Goal: Task Accomplishment & Management: Use online tool/utility

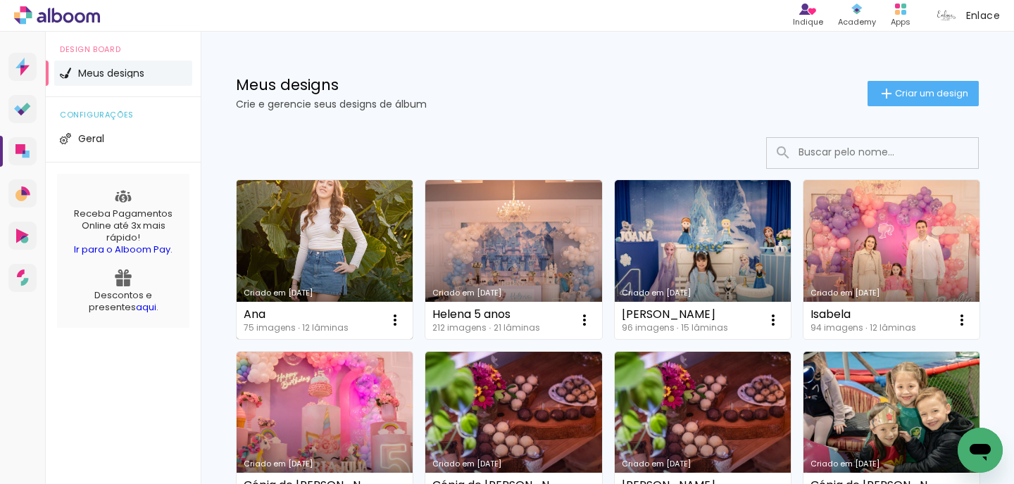
click at [313, 236] on link "Criado em [DATE]" at bounding box center [324, 259] width 176 height 159
click at [392, 322] on iron-icon at bounding box center [394, 320] width 17 height 17
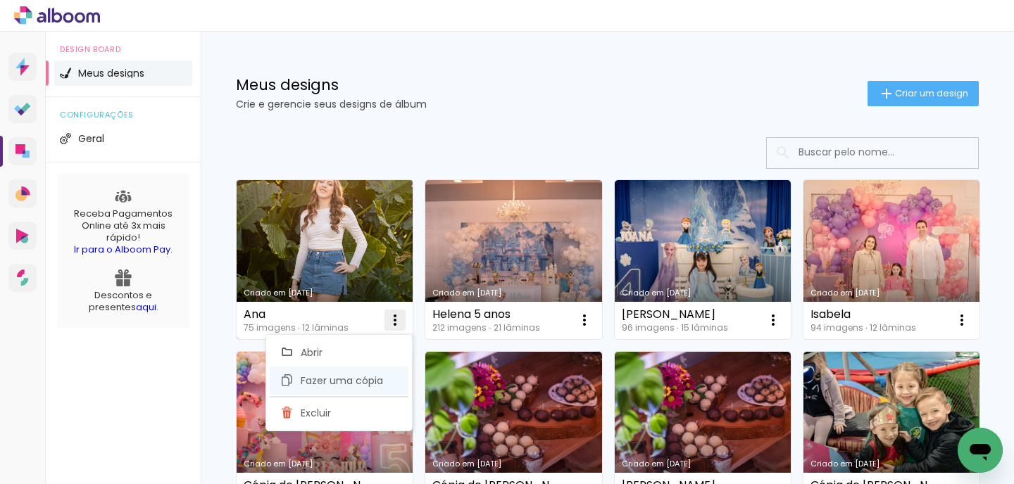
click at [386, 373] on paper-item "Fazer uma cópia" at bounding box center [339, 381] width 139 height 28
type input "Cópia de Ana"
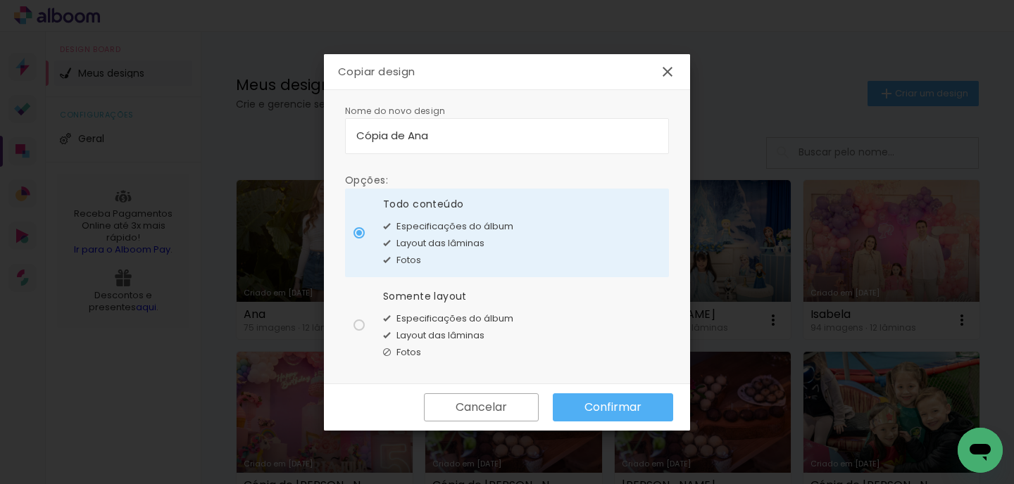
click at [0, 0] on slot "Confirmar" at bounding box center [0, 0] width 0 height 0
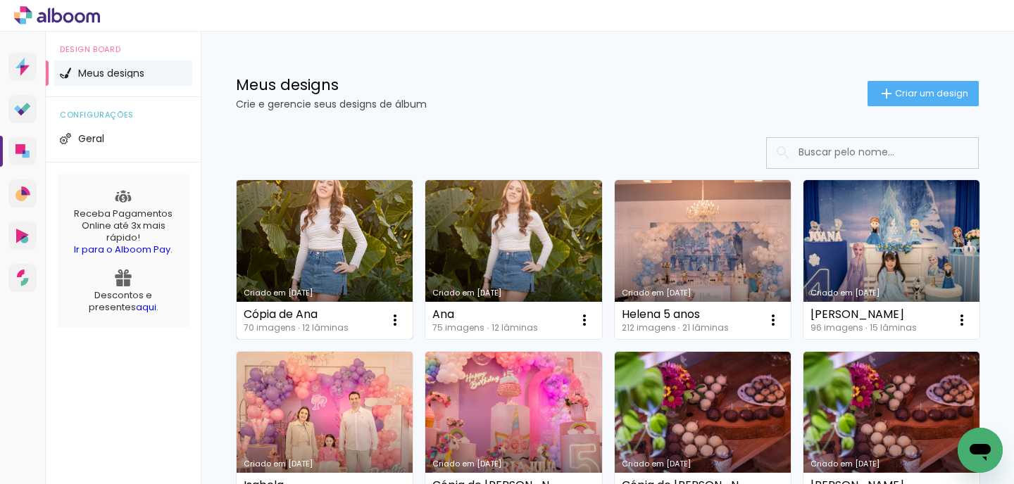
click at [280, 263] on link "Criado em [DATE]" at bounding box center [324, 259] width 176 height 159
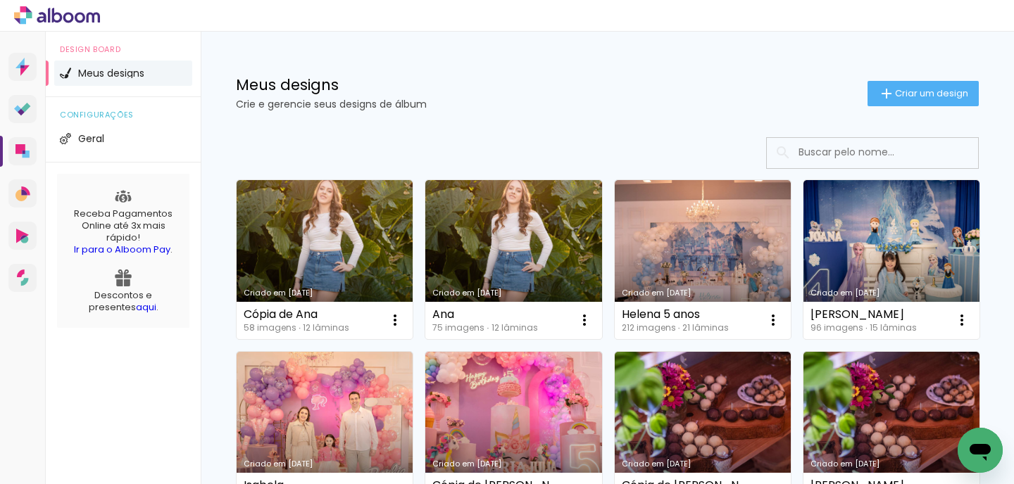
click at [332, 231] on link "Criado em [DATE]" at bounding box center [324, 259] width 176 height 159
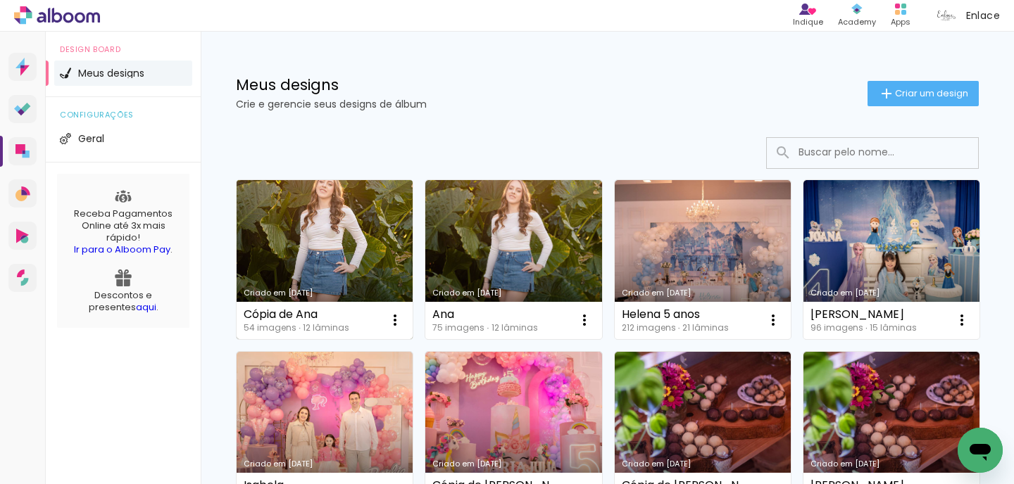
click at [346, 236] on link "Criado em [DATE]" at bounding box center [324, 259] width 176 height 159
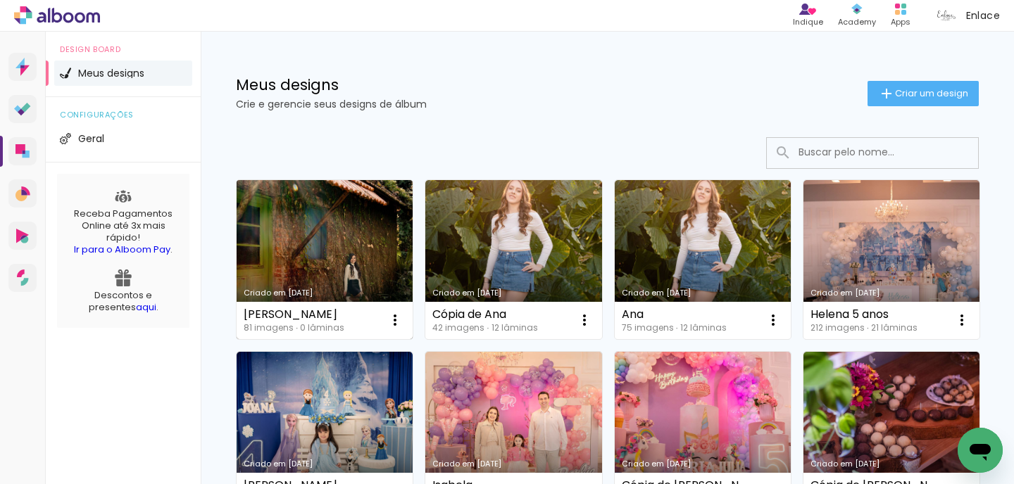
click at [379, 272] on link "Criado em [DATE]" at bounding box center [324, 259] width 176 height 159
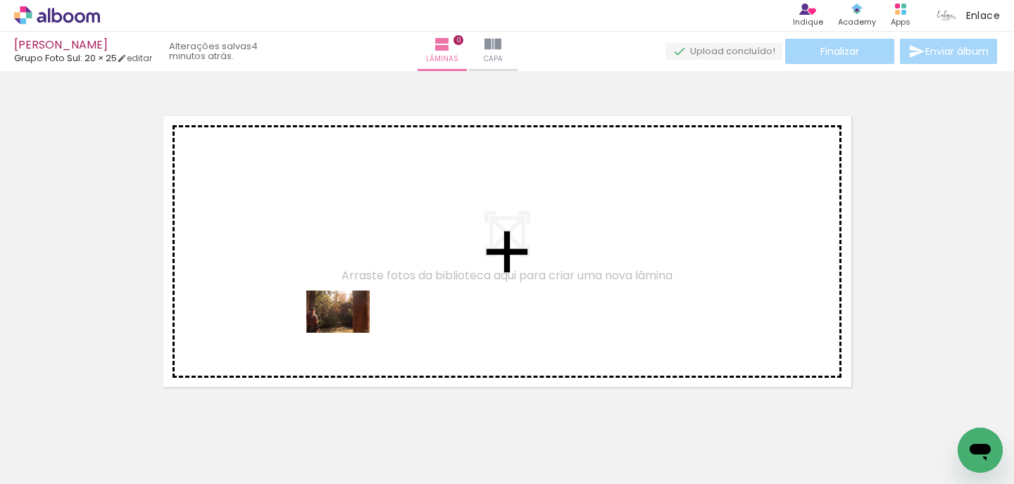
drag, startPoint x: 316, startPoint y: 443, endPoint x: 348, endPoint y: 334, distance: 113.8
click at [348, 334] on quentale-workspace at bounding box center [507, 242] width 1014 height 484
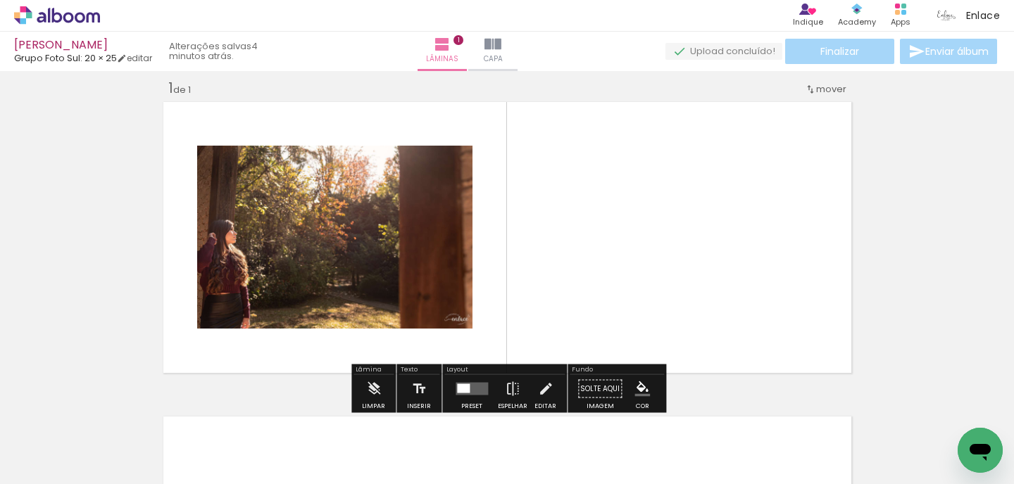
scroll to position [18, 0]
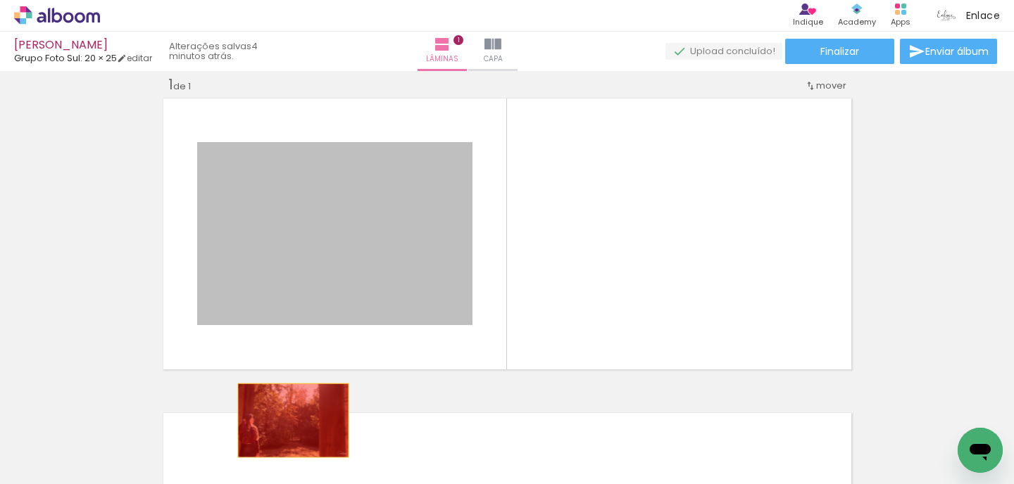
drag, startPoint x: 270, startPoint y: 308, endPoint x: 294, endPoint y: 434, distance: 128.4
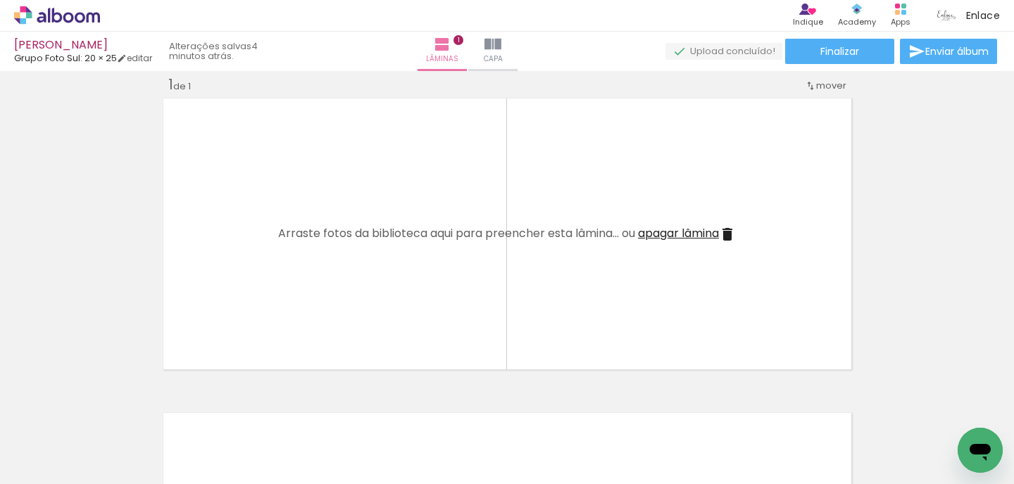
click at [70, 445] on iron-icon at bounding box center [71, 441] width 11 height 11
click at [70, 435] on paper-item "Não utilizadas" at bounding box center [45, 437] width 72 height 12
type input "Não utilizadas"
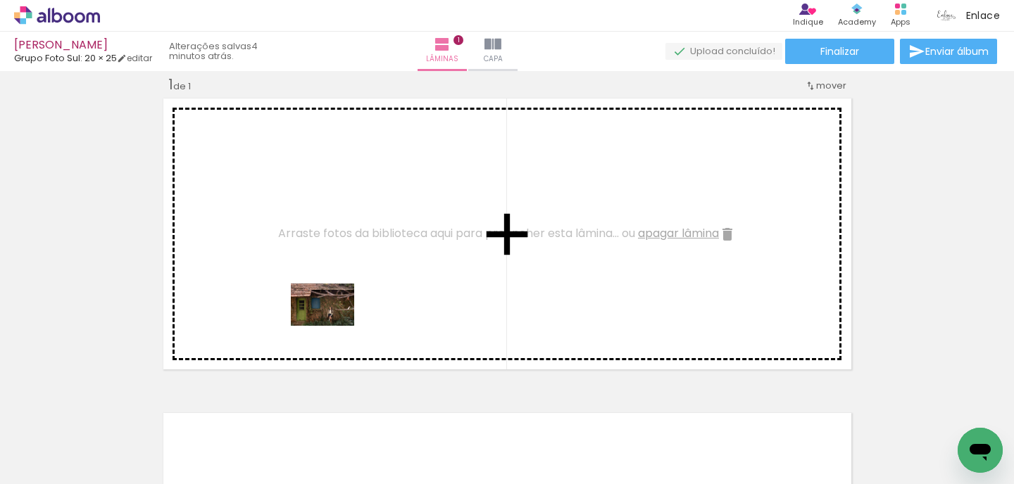
click at [334, 322] on quentale-workspace at bounding box center [507, 242] width 1014 height 484
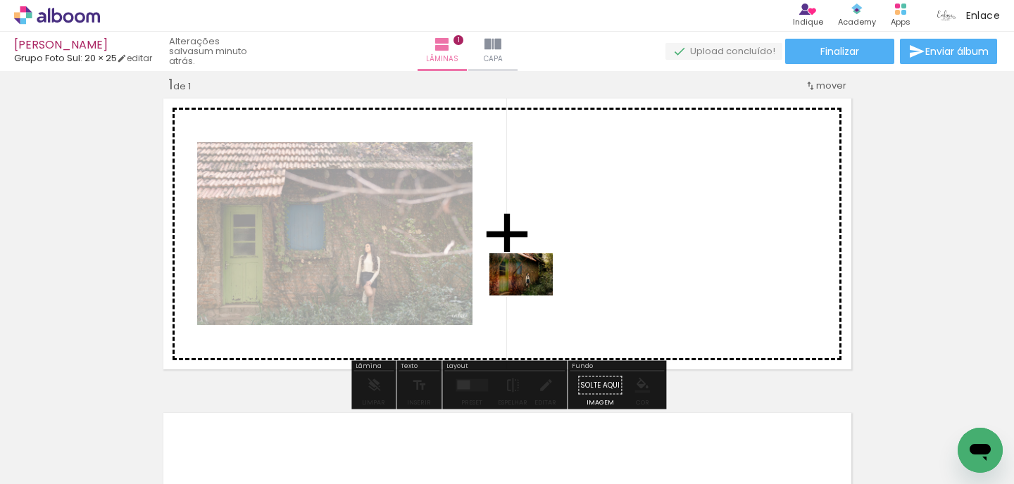
drag, startPoint x: 160, startPoint y: 441, endPoint x: 597, endPoint y: 237, distance: 482.4
click at [597, 237] on quentale-workspace at bounding box center [507, 242] width 1014 height 484
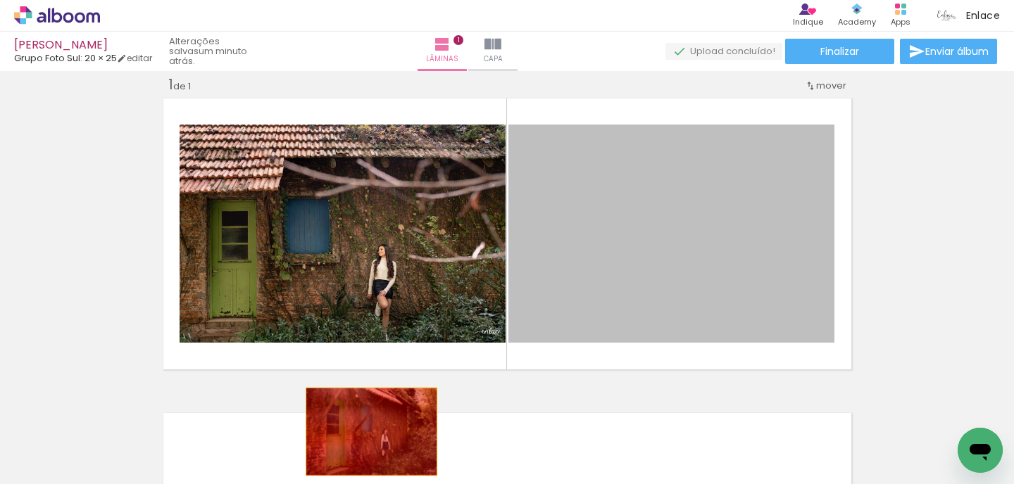
drag, startPoint x: 609, startPoint y: 248, endPoint x: 370, endPoint y: 432, distance: 301.6
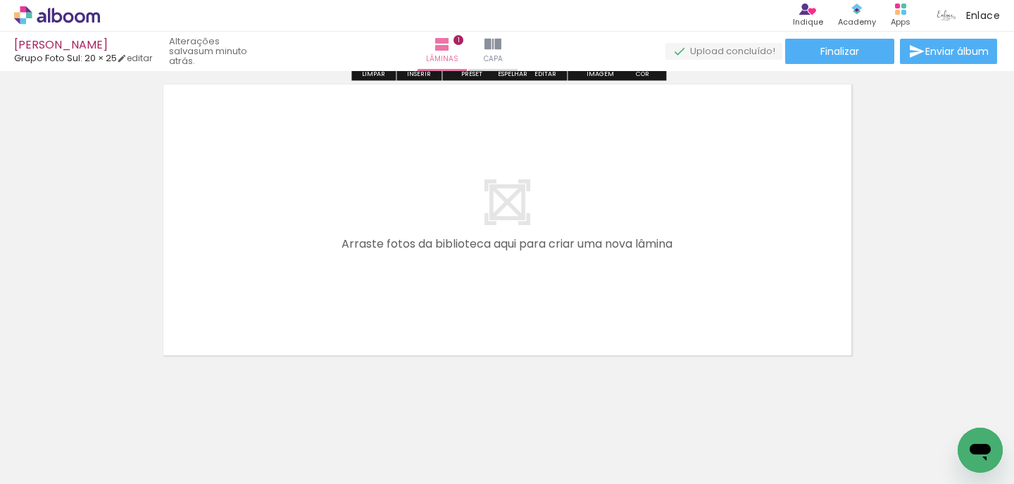
scroll to position [340, 0]
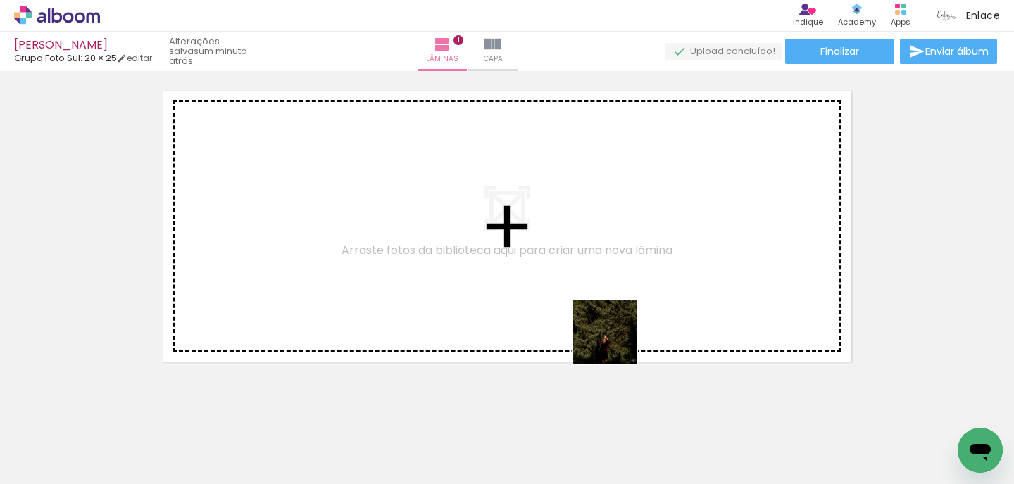
drag, startPoint x: 693, startPoint y: 436, endPoint x: 559, endPoint y: 286, distance: 200.4
click at [559, 286] on quentale-workspace at bounding box center [507, 242] width 1014 height 484
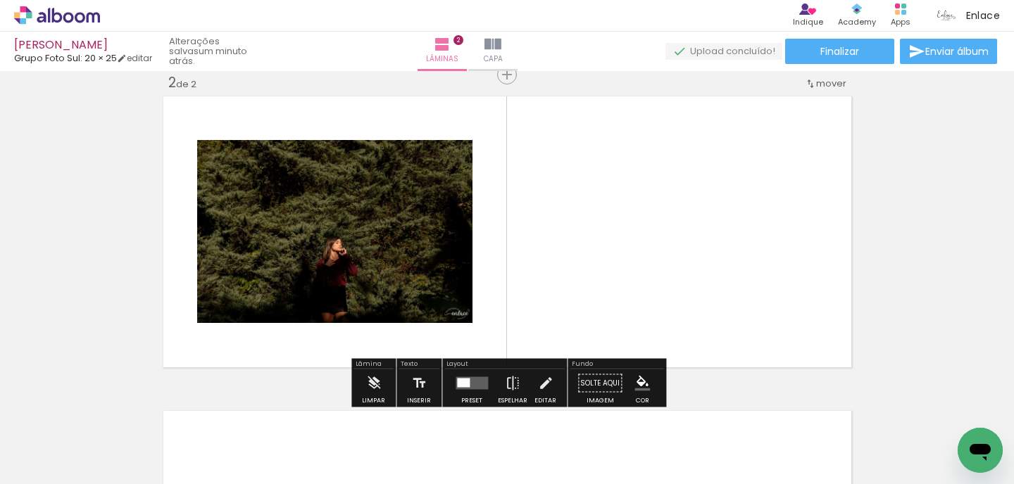
scroll to position [332, 0]
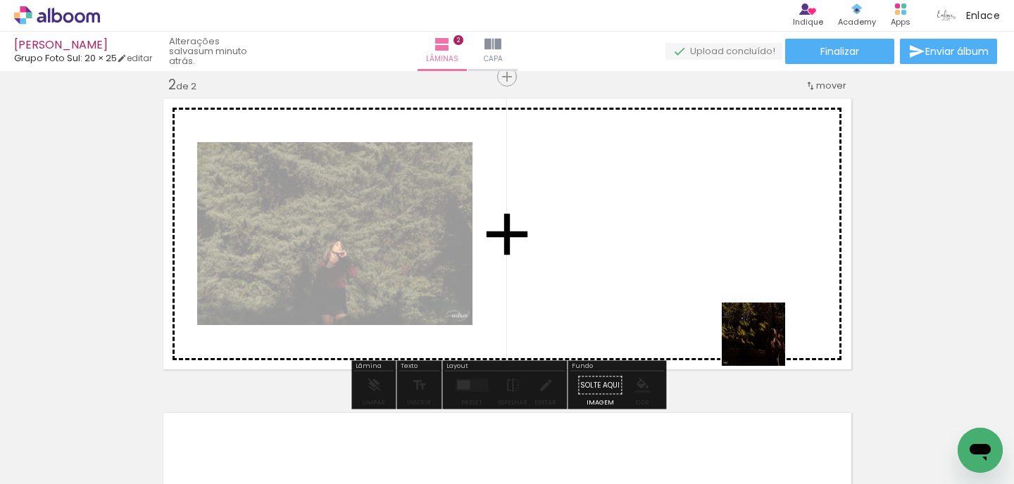
drag, startPoint x: 788, startPoint y: 445, endPoint x: 762, endPoint y: 343, distance: 105.3
click at [762, 343] on quentale-workspace at bounding box center [507, 242] width 1014 height 484
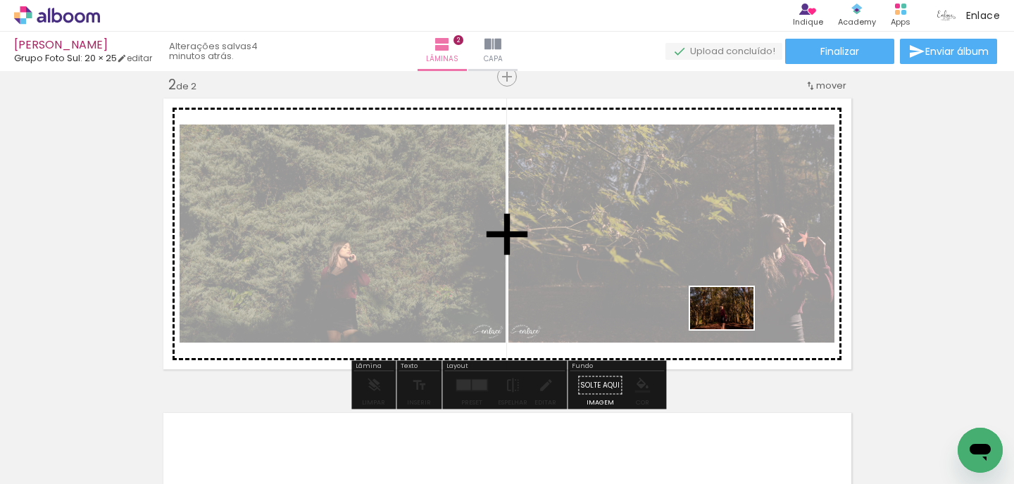
drag, startPoint x: 684, startPoint y: 436, endPoint x: 734, endPoint y: 327, distance: 120.0
click at [734, 327] on quentale-workspace at bounding box center [507, 242] width 1014 height 484
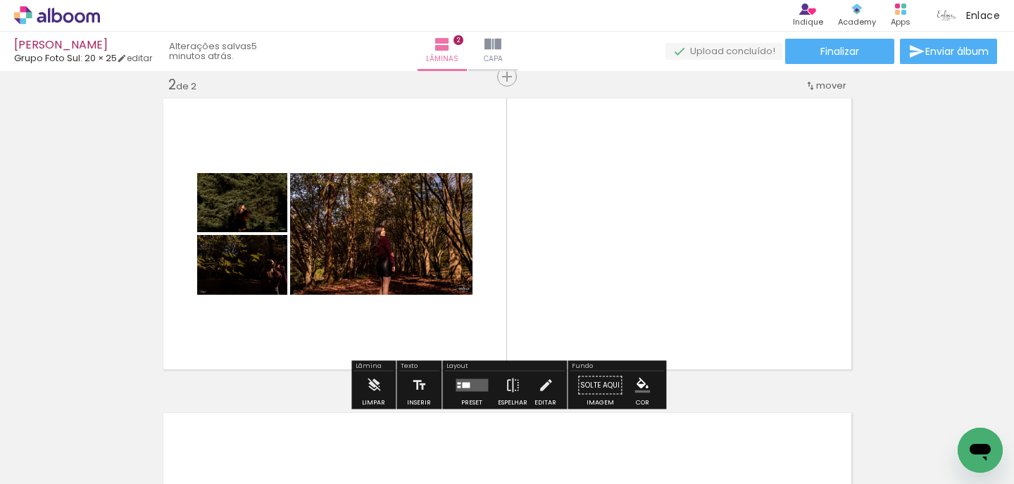
click at [734, 327] on quentale-layouter at bounding box center [507, 233] width 696 height 279
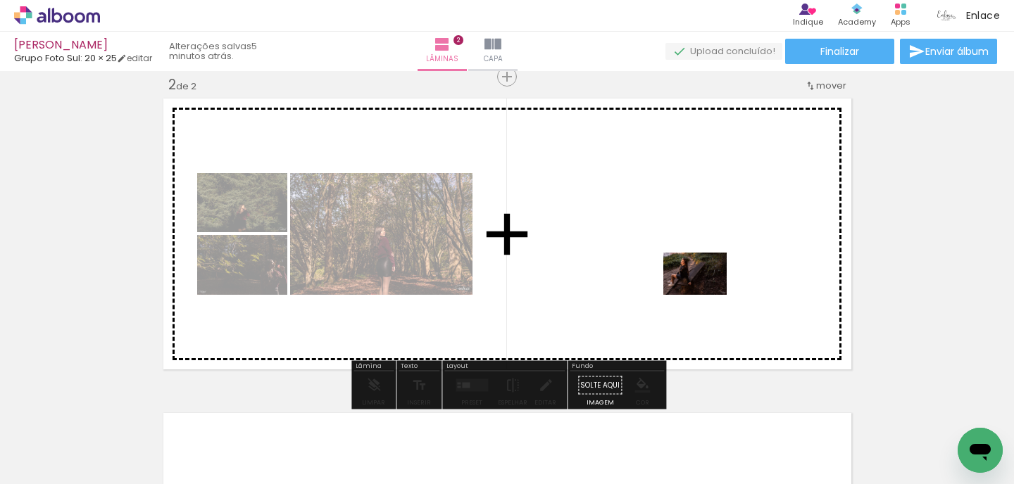
drag, startPoint x: 689, startPoint y: 427, endPoint x: 705, endPoint y: 295, distance: 133.3
click at [705, 295] on quentale-workspace at bounding box center [507, 242] width 1014 height 484
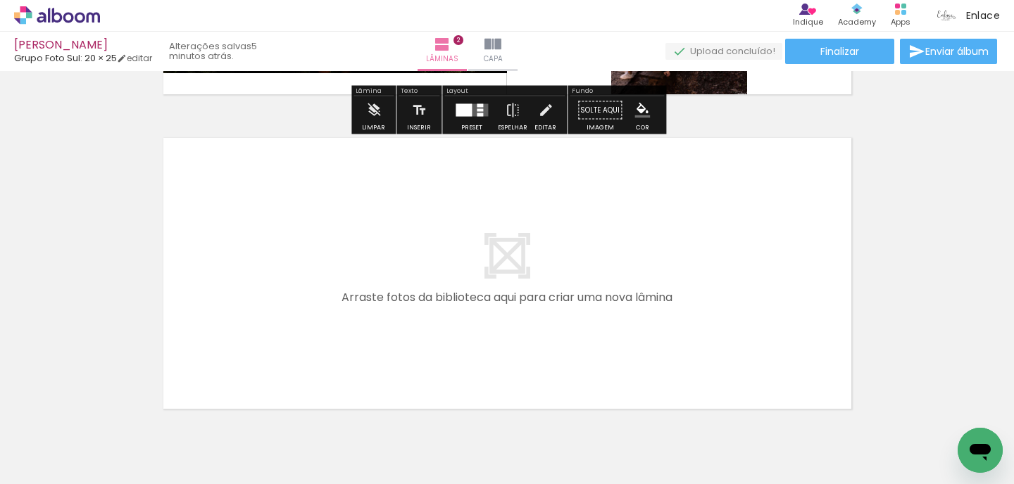
scroll to position [619, 0]
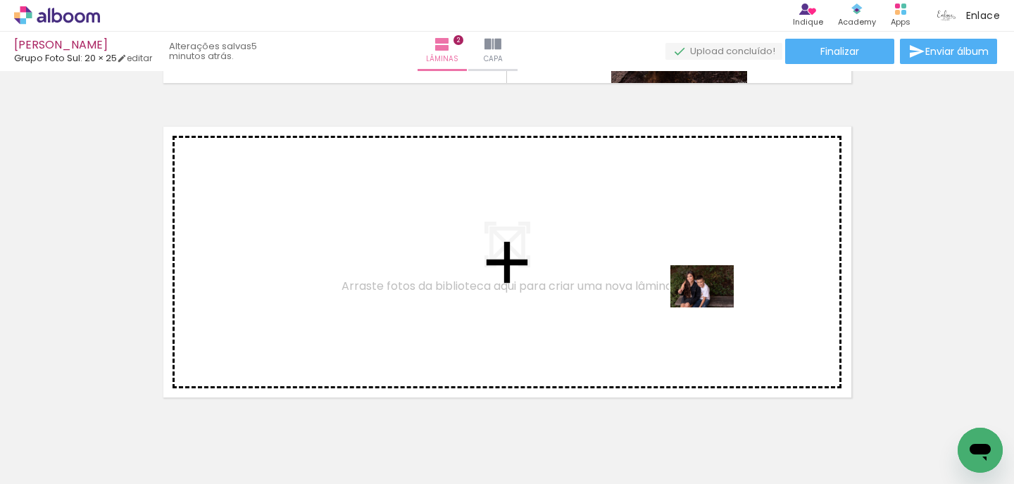
drag, startPoint x: 764, startPoint y: 450, endPoint x: 709, endPoint y: 304, distance: 156.4
click at [709, 304] on quentale-workspace at bounding box center [507, 242] width 1014 height 484
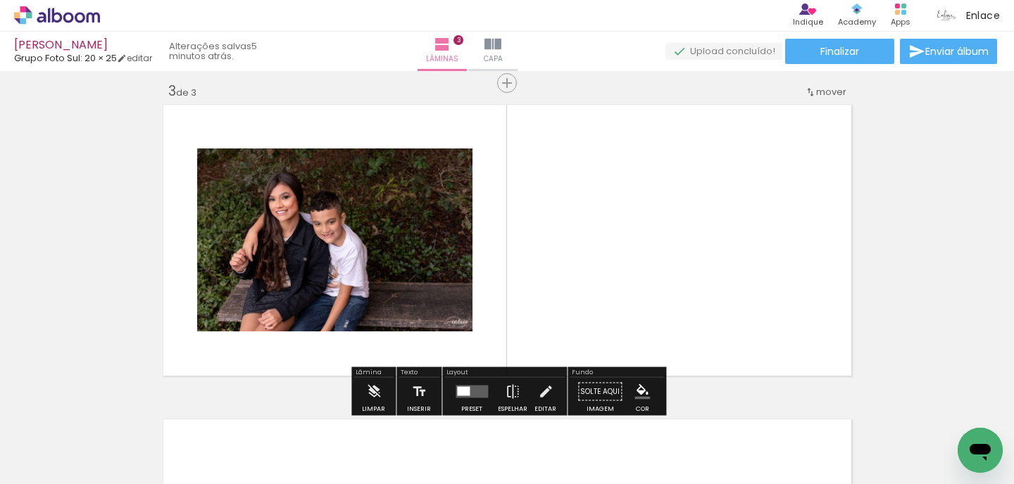
scroll to position [647, 0]
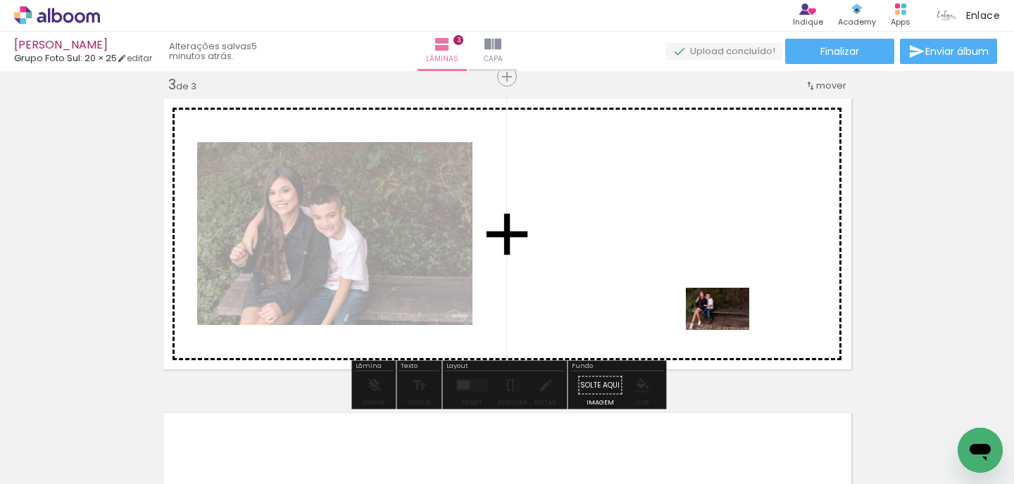
drag, startPoint x: 744, startPoint y: 439, endPoint x: 727, endPoint y: 330, distance: 109.7
click at [727, 330] on quentale-workspace at bounding box center [507, 242] width 1014 height 484
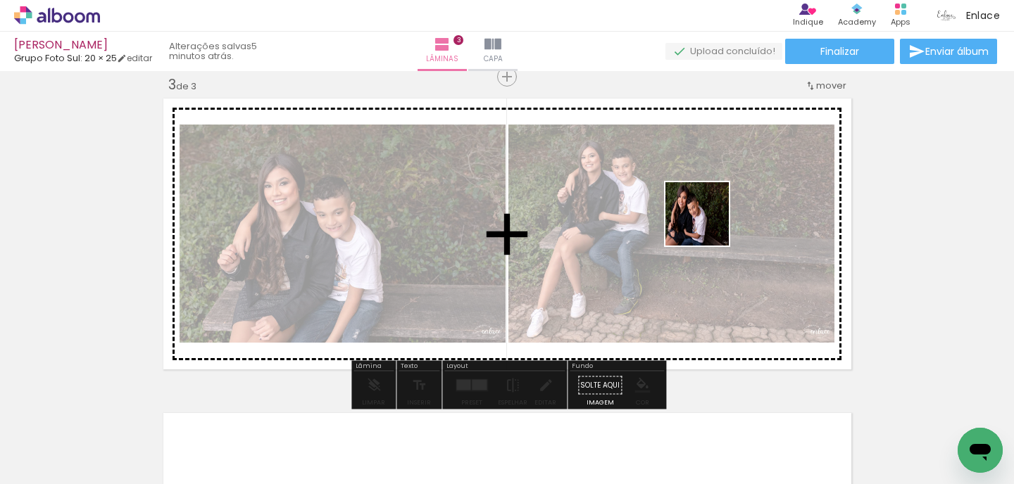
drag, startPoint x: 779, startPoint y: 456, endPoint x: 695, endPoint y: 192, distance: 277.1
click at [695, 191] on quentale-workspace at bounding box center [507, 242] width 1014 height 484
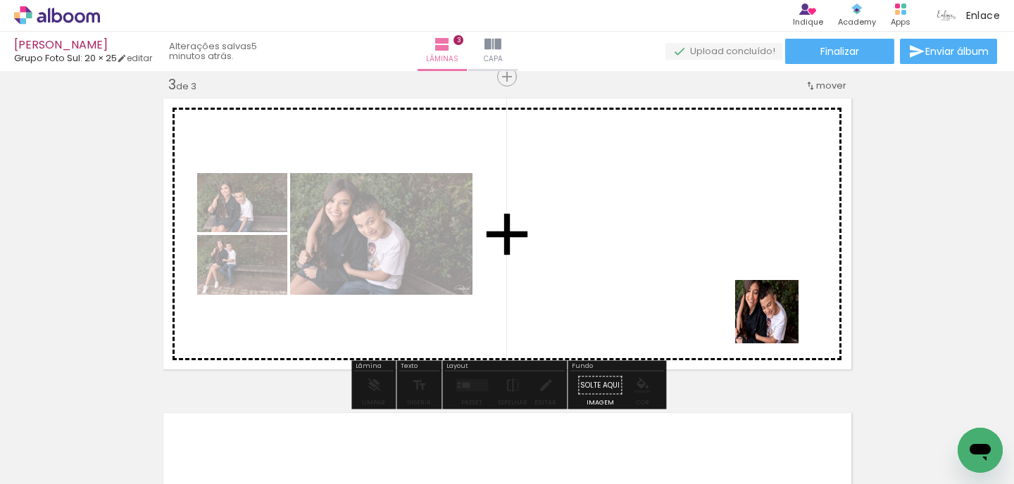
drag, startPoint x: 787, startPoint y: 437, endPoint x: 777, endPoint y: 323, distance: 114.4
click at [777, 322] on quentale-workspace at bounding box center [507, 242] width 1014 height 484
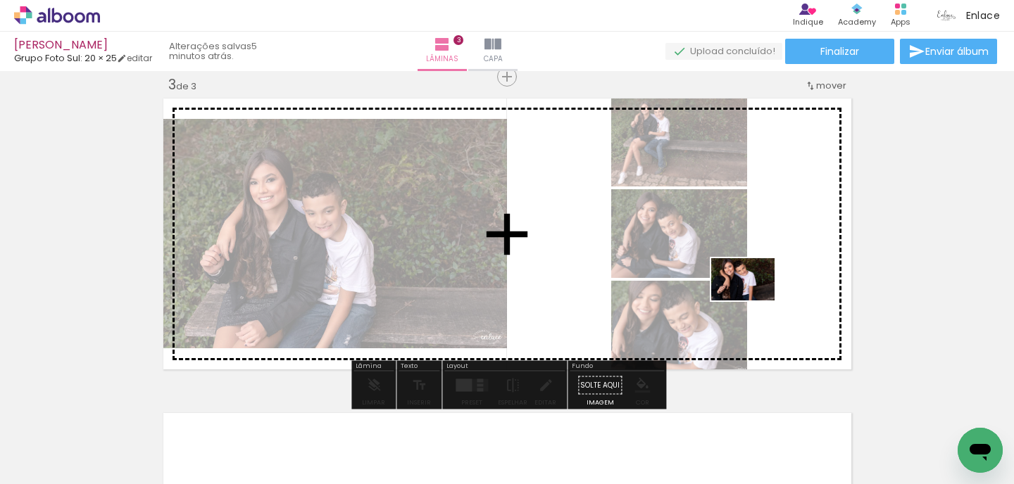
drag, startPoint x: 778, startPoint y: 449, endPoint x: 754, endPoint y: 303, distance: 147.8
click at [753, 301] on quentale-workspace at bounding box center [507, 242] width 1014 height 484
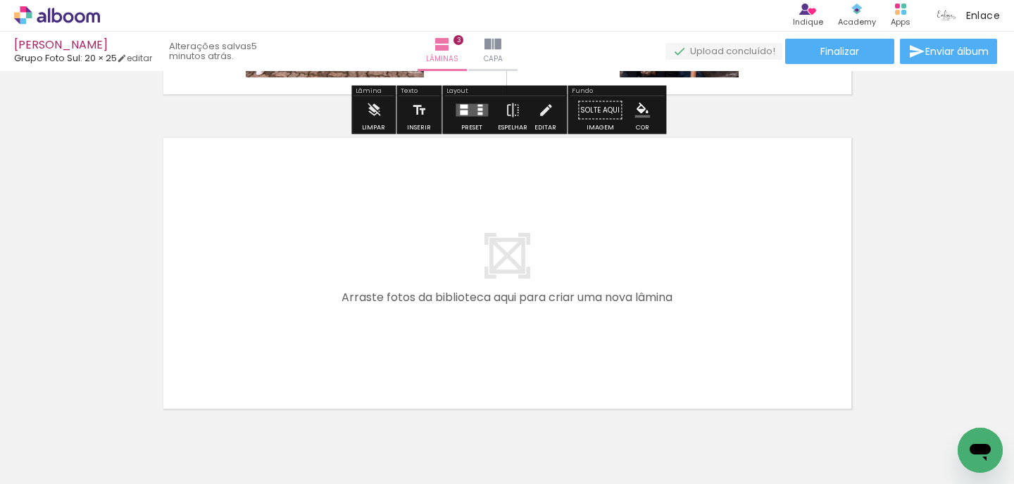
scroll to position [959, 0]
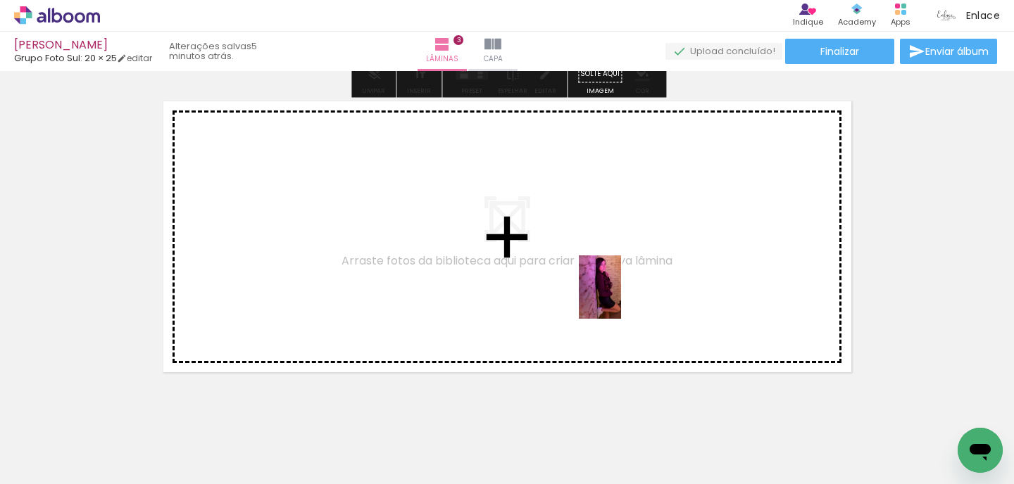
drag, startPoint x: 620, startPoint y: 449, endPoint x: 622, endPoint y: 294, distance: 154.9
click at [622, 294] on quentale-workspace at bounding box center [507, 242] width 1014 height 484
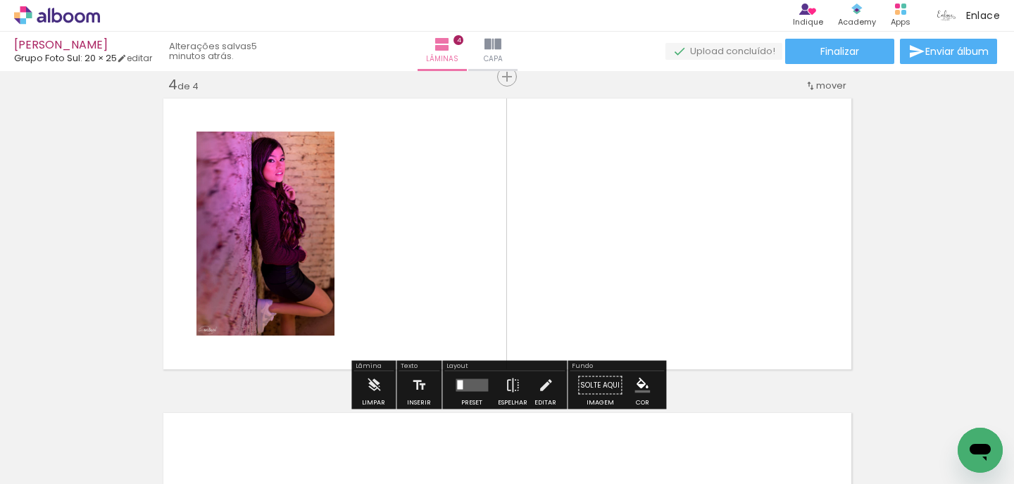
scroll to position [961, 0]
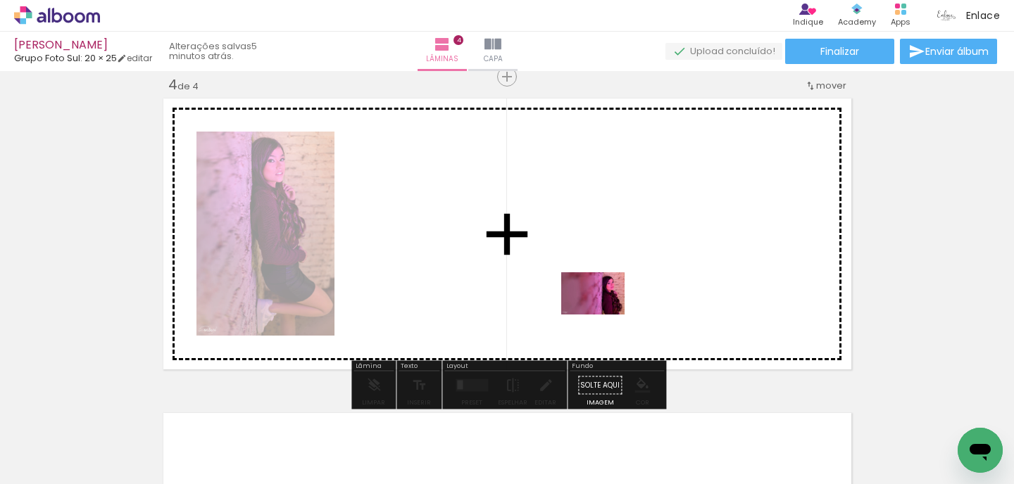
drag, startPoint x: 557, startPoint y: 456, endPoint x: 603, endPoint y: 315, distance: 148.9
click at [603, 315] on quentale-workspace at bounding box center [507, 242] width 1014 height 484
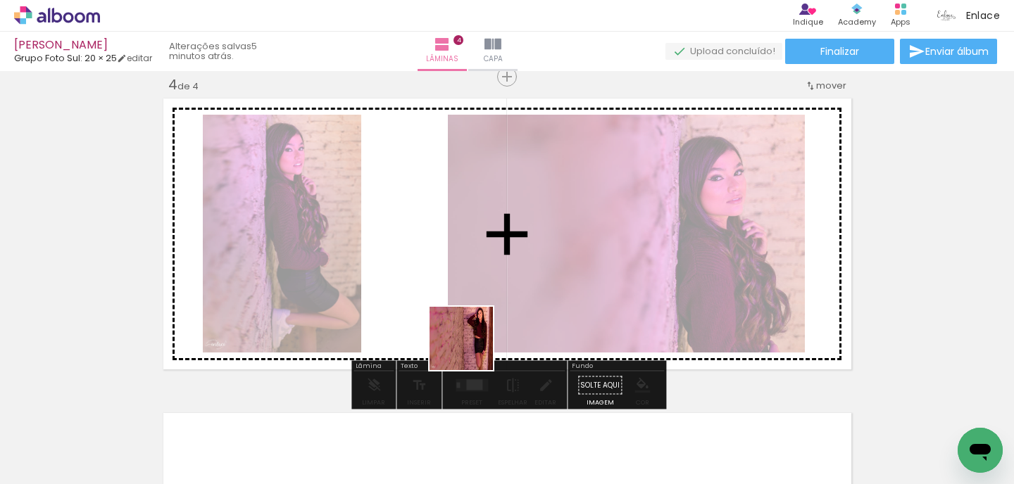
drag, startPoint x: 402, startPoint y: 448, endPoint x: 526, endPoint y: 282, distance: 208.2
click at [526, 282] on quentale-workspace at bounding box center [507, 242] width 1014 height 484
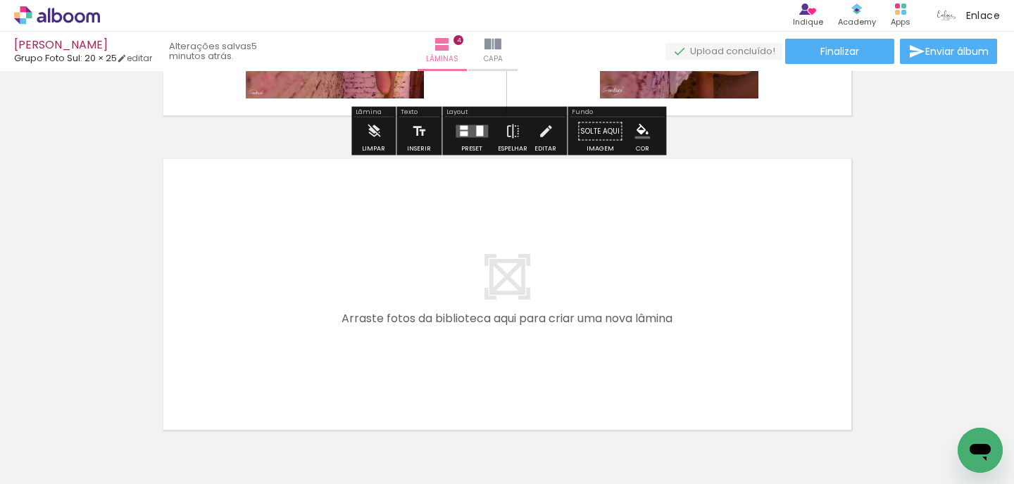
scroll to position [1224, 0]
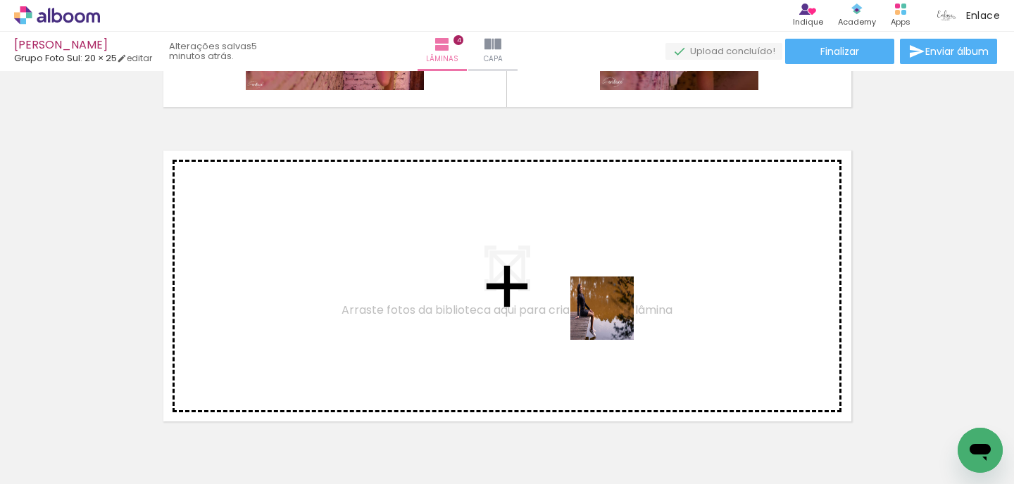
drag, startPoint x: 622, startPoint y: 443, endPoint x: 610, endPoint y: 309, distance: 134.9
click at [610, 309] on quentale-workspace at bounding box center [507, 242] width 1014 height 484
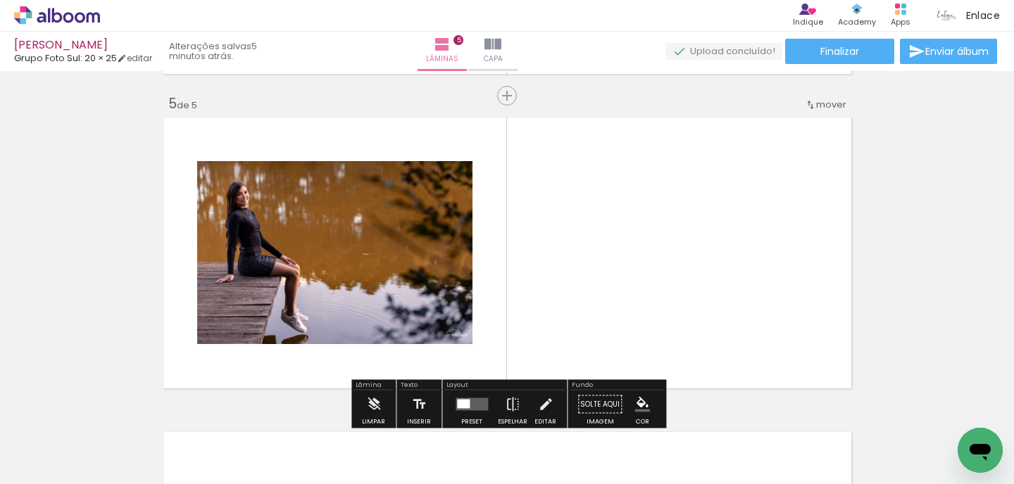
scroll to position [1276, 0]
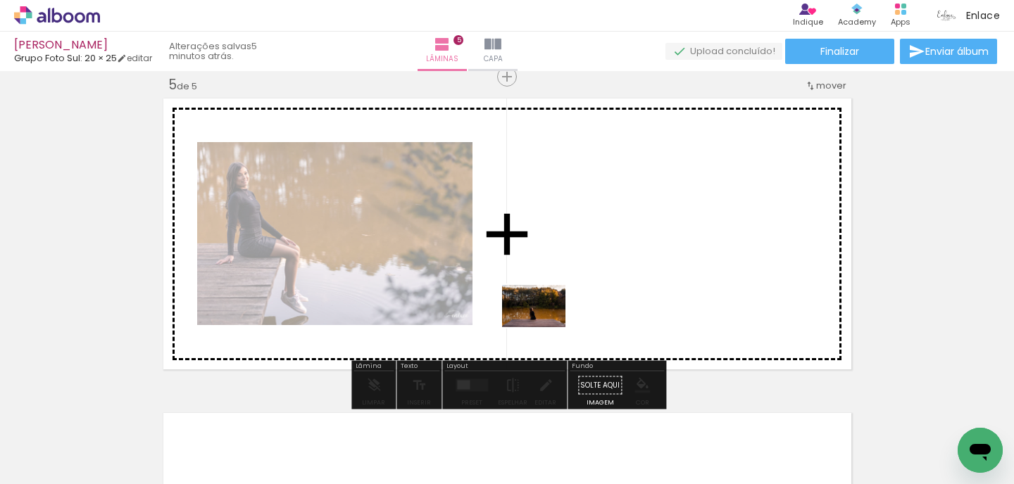
drag, startPoint x: 536, startPoint y: 444, endPoint x: 547, endPoint y: 311, distance: 133.4
click at [547, 311] on quentale-workspace at bounding box center [507, 242] width 1014 height 484
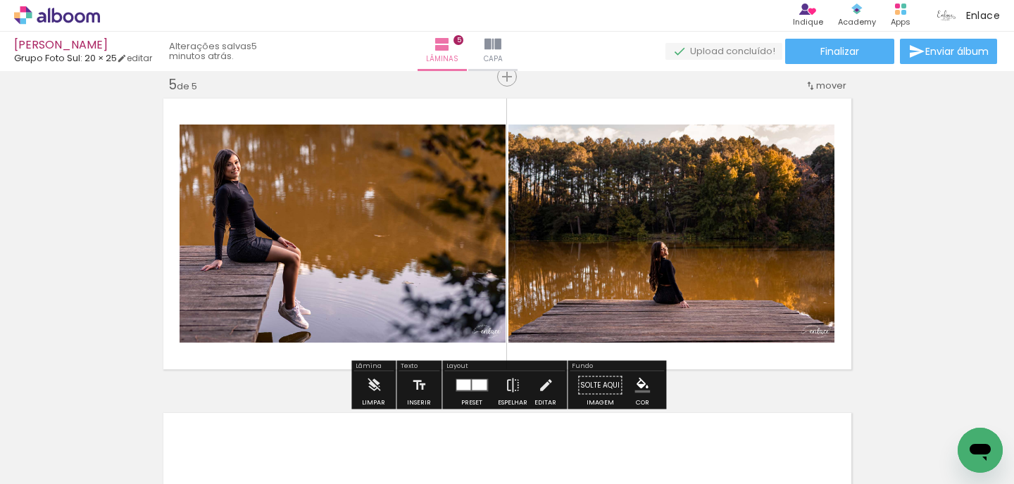
click at [550, 462] on quentale-thumb at bounding box center [535, 436] width 79 height 81
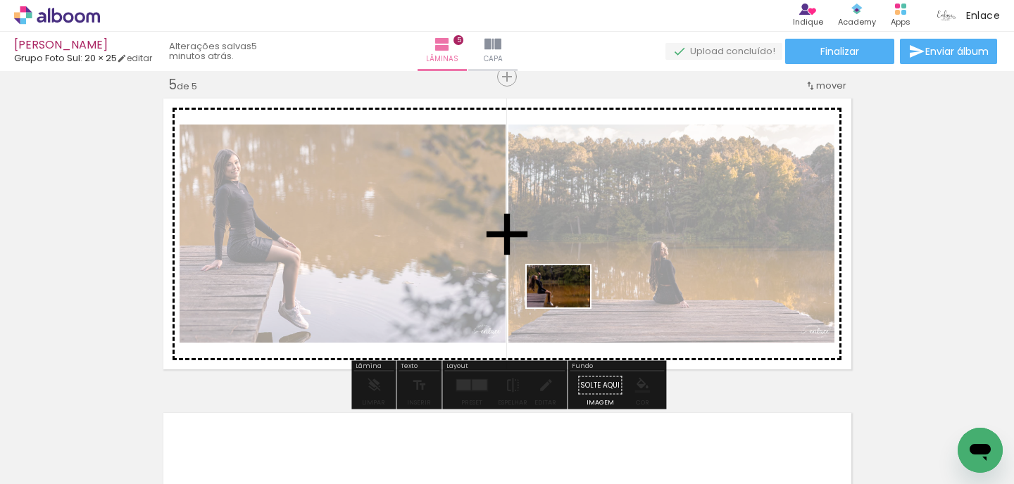
drag, startPoint x: 548, startPoint y: 456, endPoint x: 569, endPoint y: 305, distance: 152.0
click at [569, 305] on quentale-workspace at bounding box center [507, 242] width 1014 height 484
